Goal: Task Accomplishment & Management: Use online tool/utility

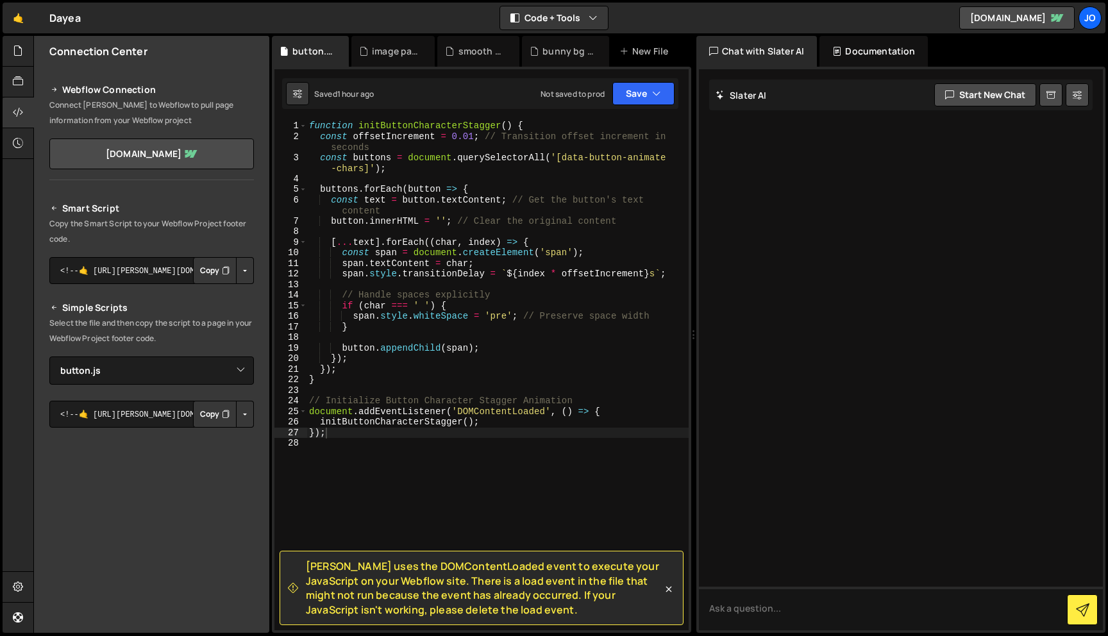
select select "48547"
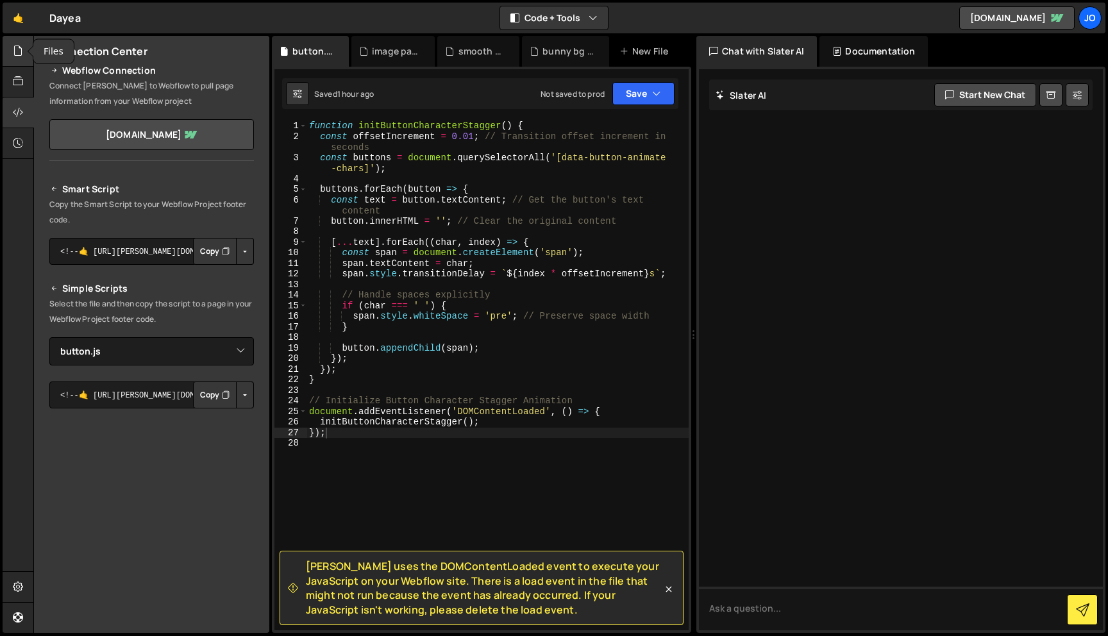
click at [14, 50] on icon at bounding box center [18, 51] width 10 height 14
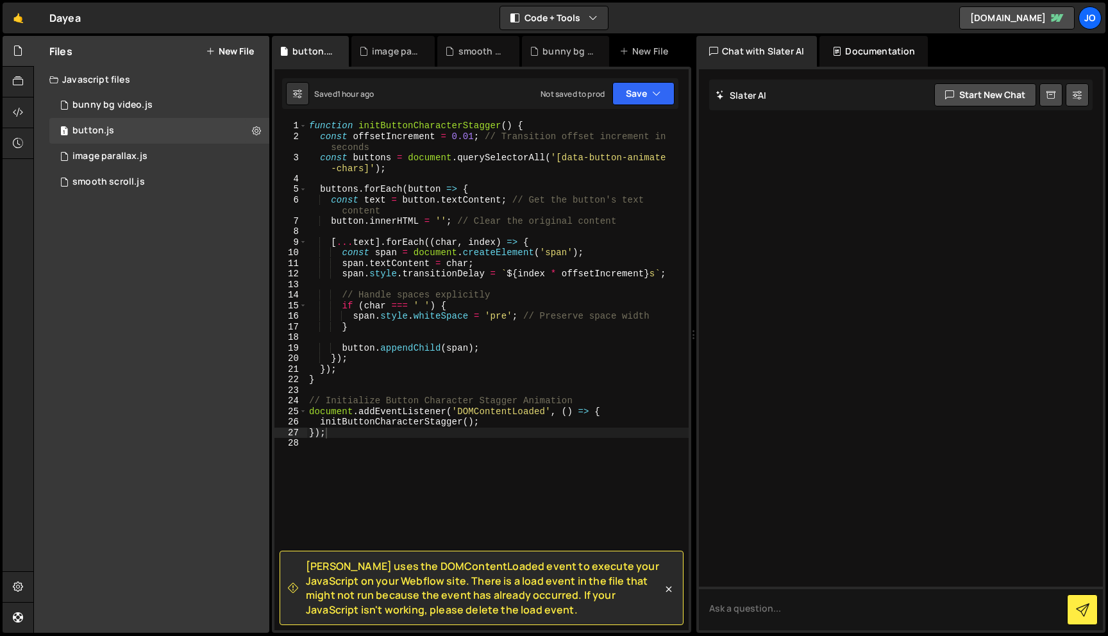
click at [238, 43] on div "Files New File" at bounding box center [151, 51] width 235 height 31
click at [230, 55] on button "New File" at bounding box center [230, 51] width 48 height 10
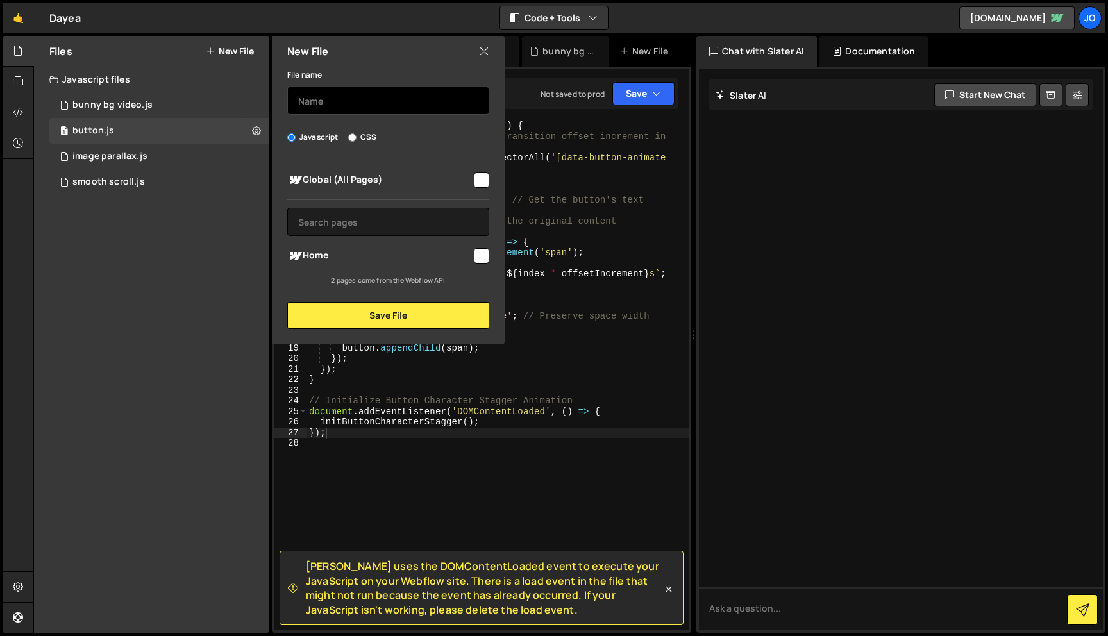
click at [428, 99] on input "text" at bounding box center [388, 101] width 202 height 28
type input "intro loader"
click at [480, 183] on input "checkbox" at bounding box center [481, 180] width 15 height 15
checkbox input "true"
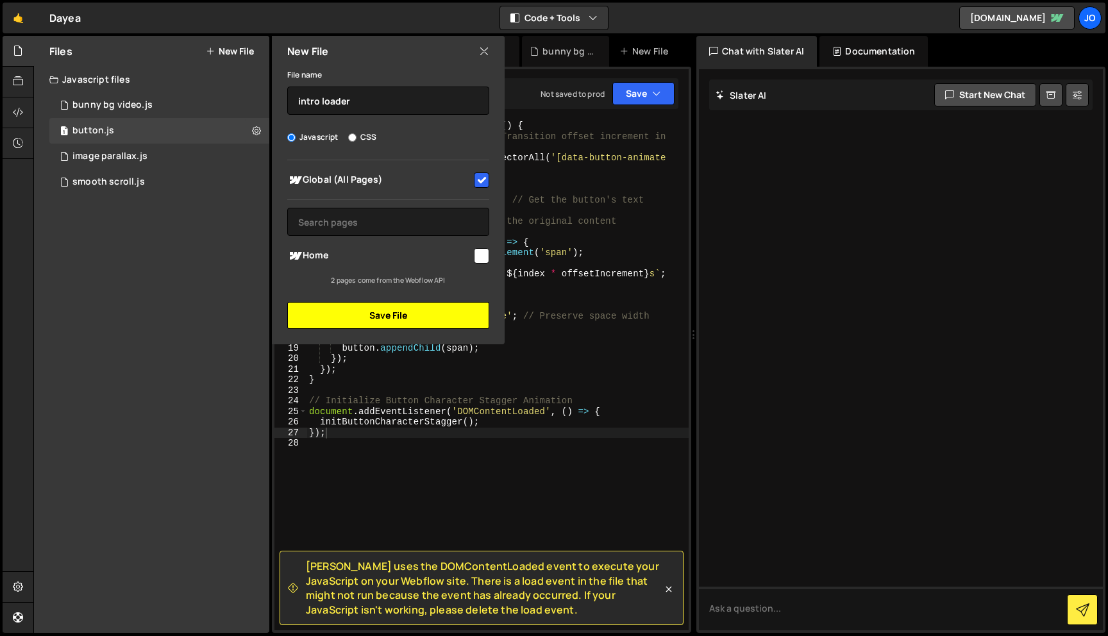
click at [432, 314] on button "Save File" at bounding box center [388, 315] width 202 height 27
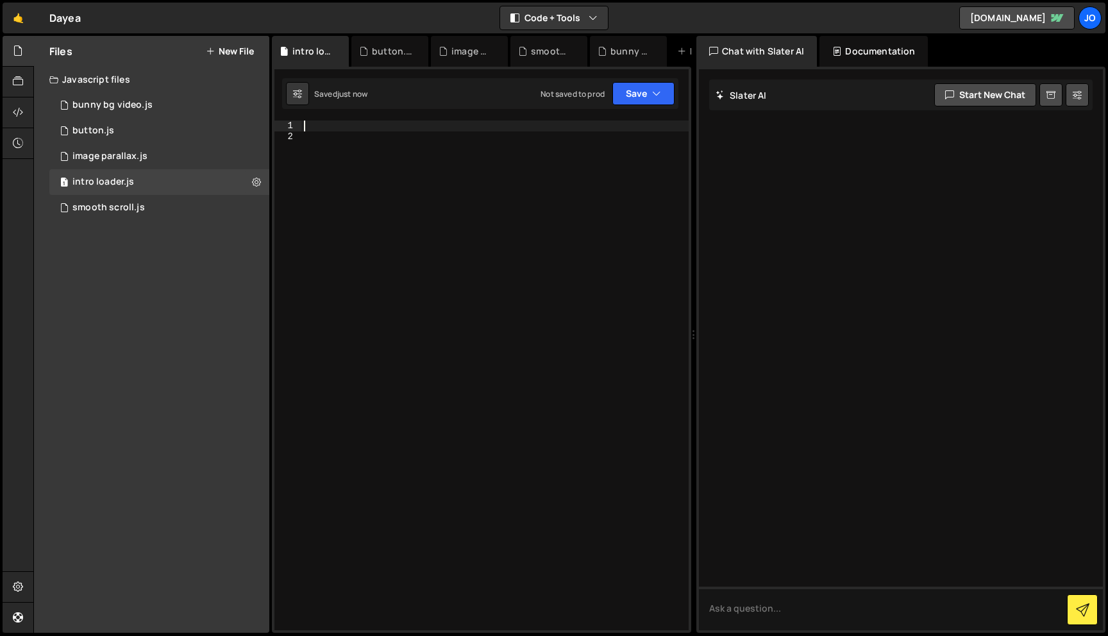
click at [414, 128] on div at bounding box center [494, 386] width 387 height 531
paste textarea "})"
type textarea "})"
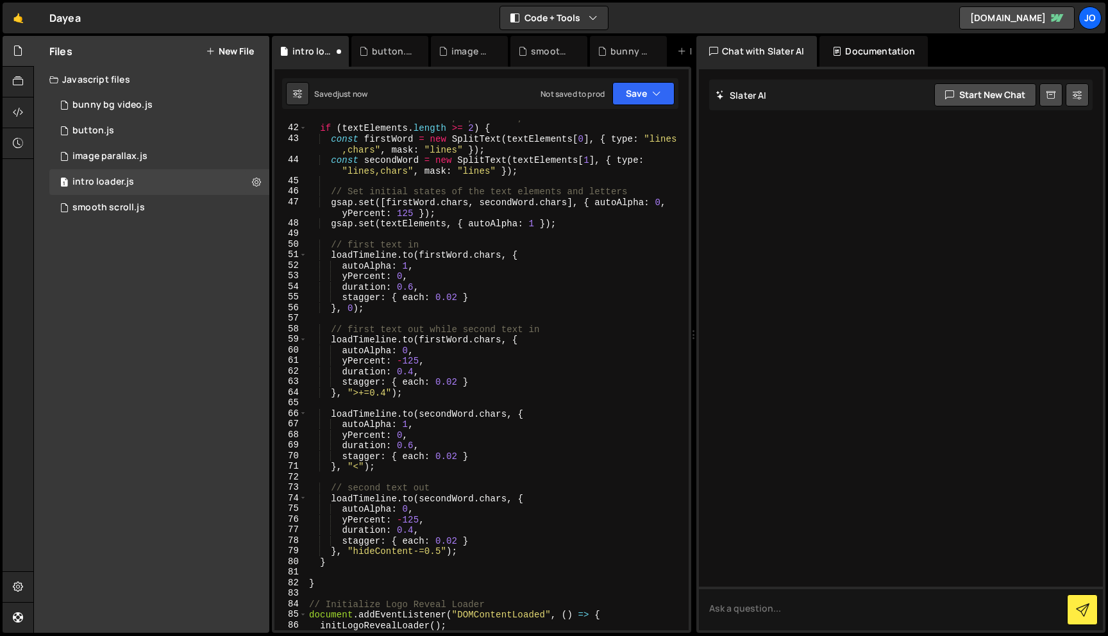
scroll to position [464, 0]
click at [655, 103] on button "Save" at bounding box center [643, 93] width 62 height 23
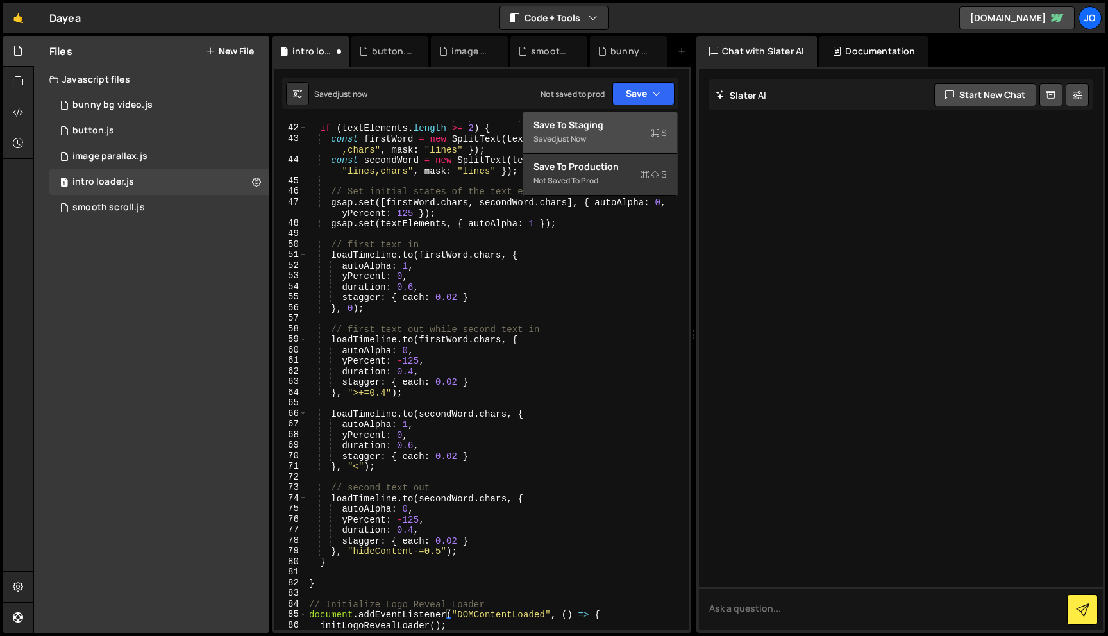
click at [610, 134] on div "Saved just now" at bounding box center [600, 138] width 133 height 15
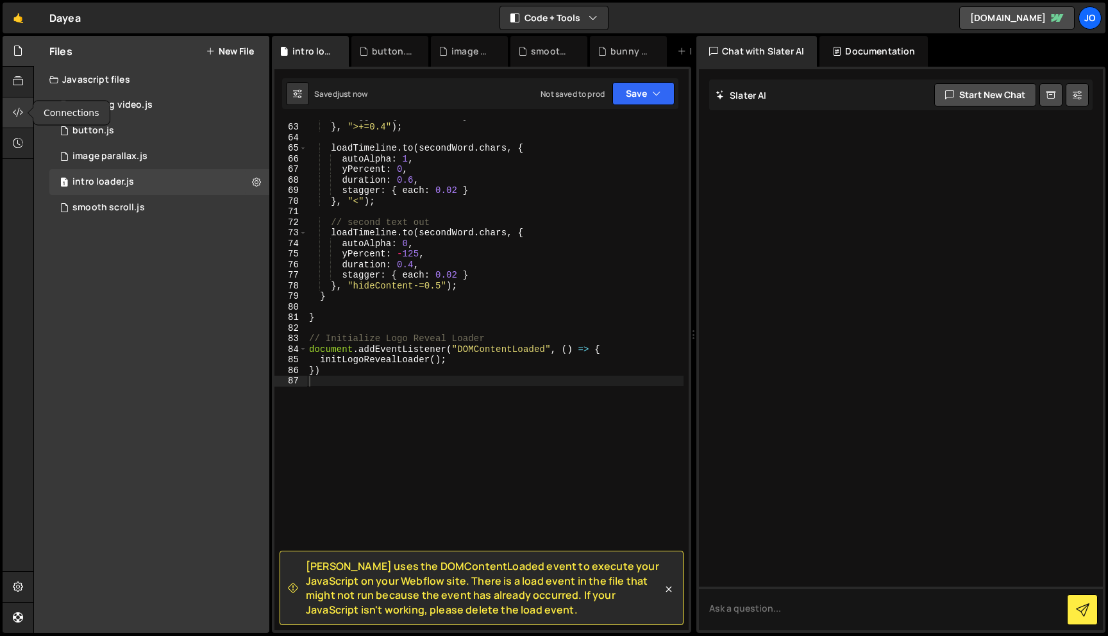
click at [10, 111] on div at bounding box center [18, 112] width 31 height 31
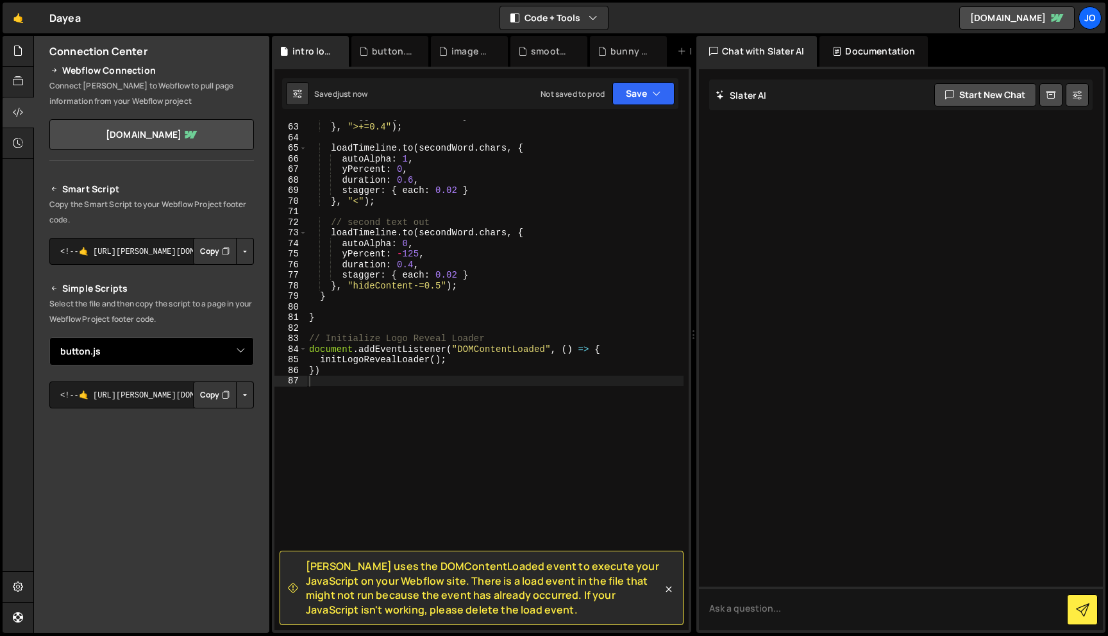
click at [237, 353] on select "Select File bunny bg video.js smooth scroll.js image parallax.js button.js intr…" at bounding box center [151, 351] width 205 height 28
select select "48552"
click at [49, 337] on select "Select File bunny bg video.js smooth scroll.js image parallax.js button.js intr…" at bounding box center [151, 351] width 205 height 28
click at [236, 396] on button "Button group with nested dropdown" at bounding box center [245, 395] width 18 height 27
click at [228, 410] on div "Copy Staging js Copy Production js" at bounding box center [200, 428] width 108 height 37
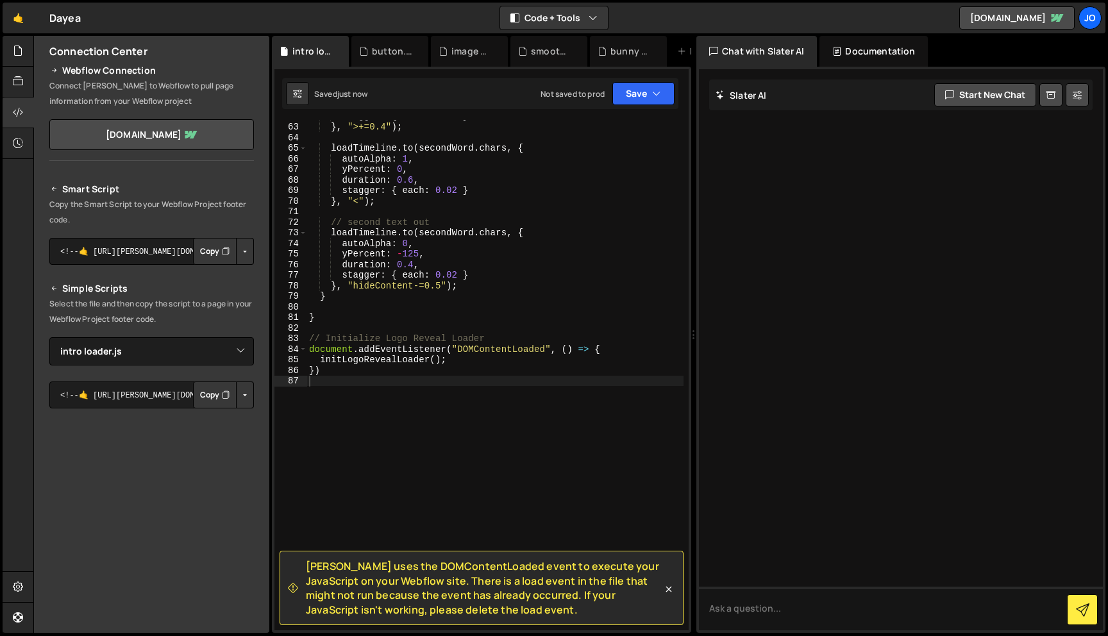
click at [236, 396] on button "Button group with nested dropdown" at bounding box center [245, 395] width 18 height 27
click at [223, 416] on link "Copy Staging js" at bounding box center [200, 419] width 106 height 18
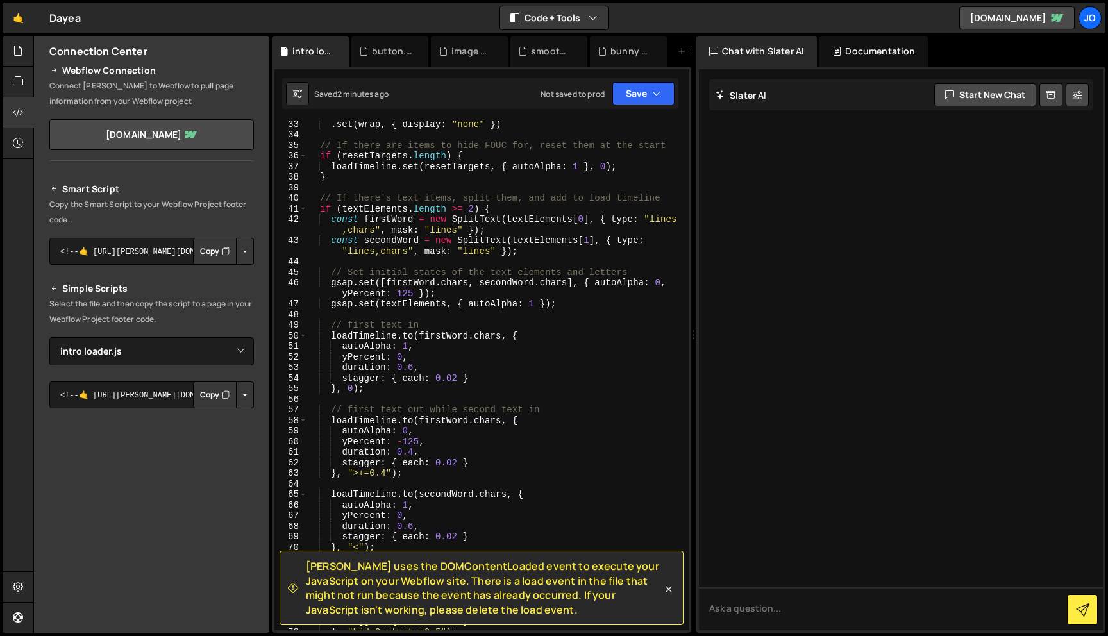
scroll to position [435, 0]
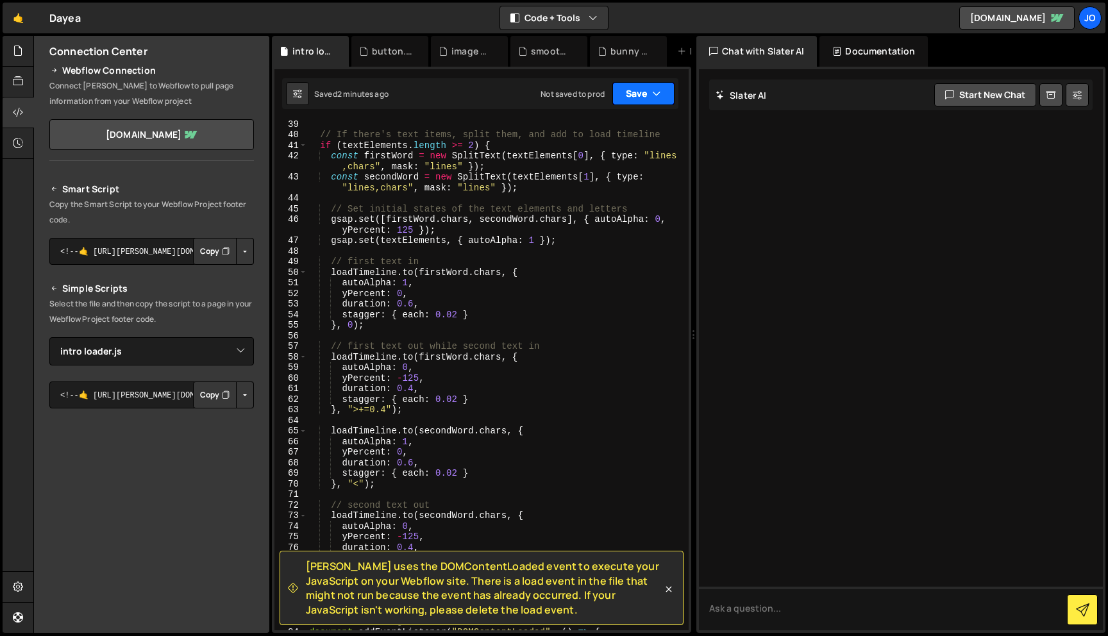
click at [663, 94] on button "Save" at bounding box center [643, 93] width 62 height 23
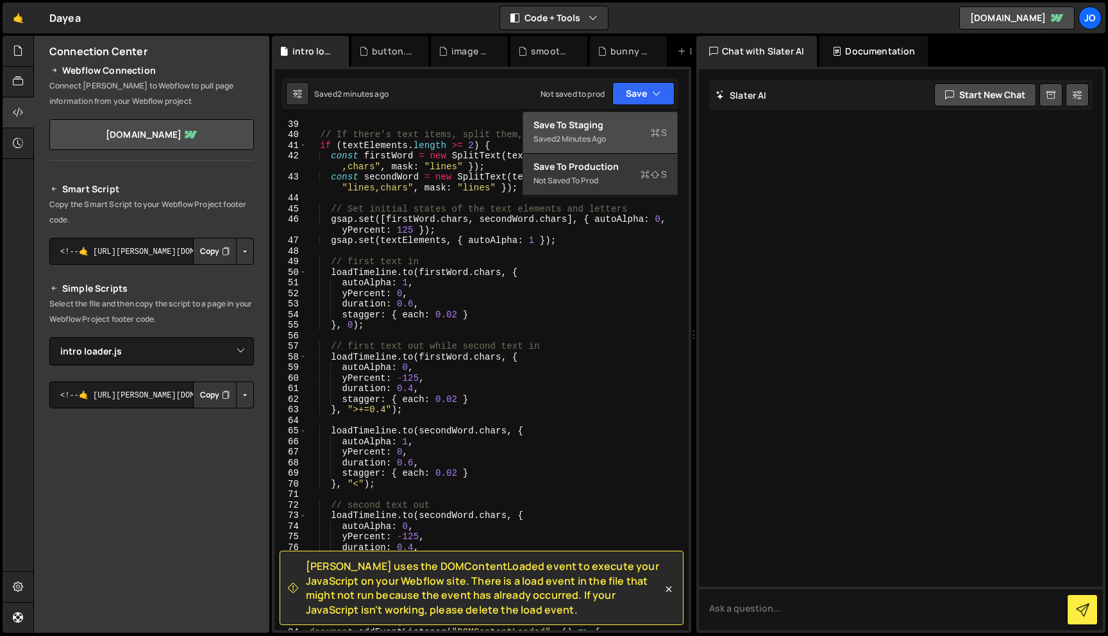
click at [618, 133] on div "Saved 2 minutes ago" at bounding box center [600, 138] width 133 height 15
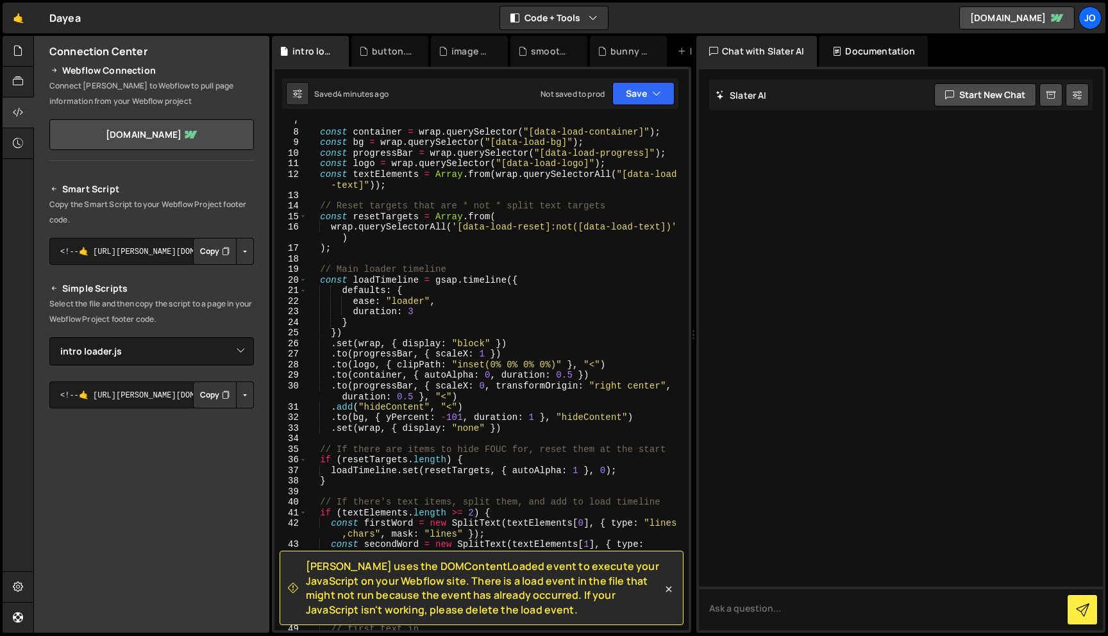
scroll to position [0, 0]
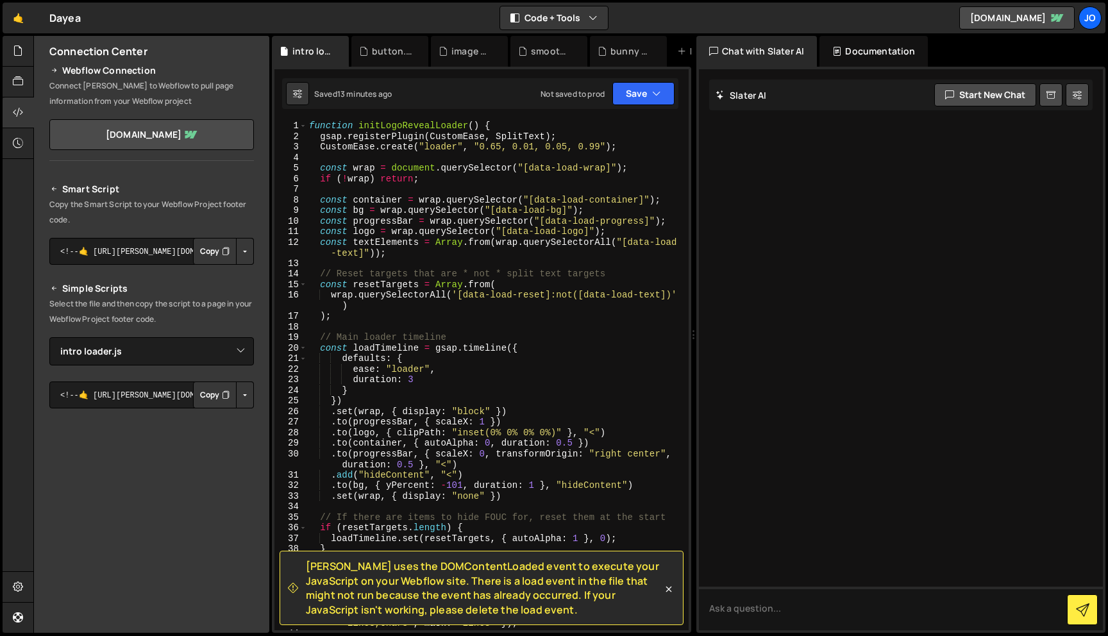
click at [249, 394] on div "Smart Script Copy the Smart Script to your Webflow Project footer code. <!--🤙 […" at bounding box center [151, 419] width 235 height 507
click at [239, 394] on button "Button group with nested dropdown" at bounding box center [245, 395] width 18 height 27
click at [206, 422] on link "Copy Staging js" at bounding box center [200, 419] width 106 height 18
click at [245, 258] on button "Button group with nested dropdown" at bounding box center [245, 251] width 18 height 27
click at [237, 203] on p "Copy the Smart Script to your Webflow Project footer code." at bounding box center [151, 212] width 205 height 31
